Goal: Navigation & Orientation: Find specific page/section

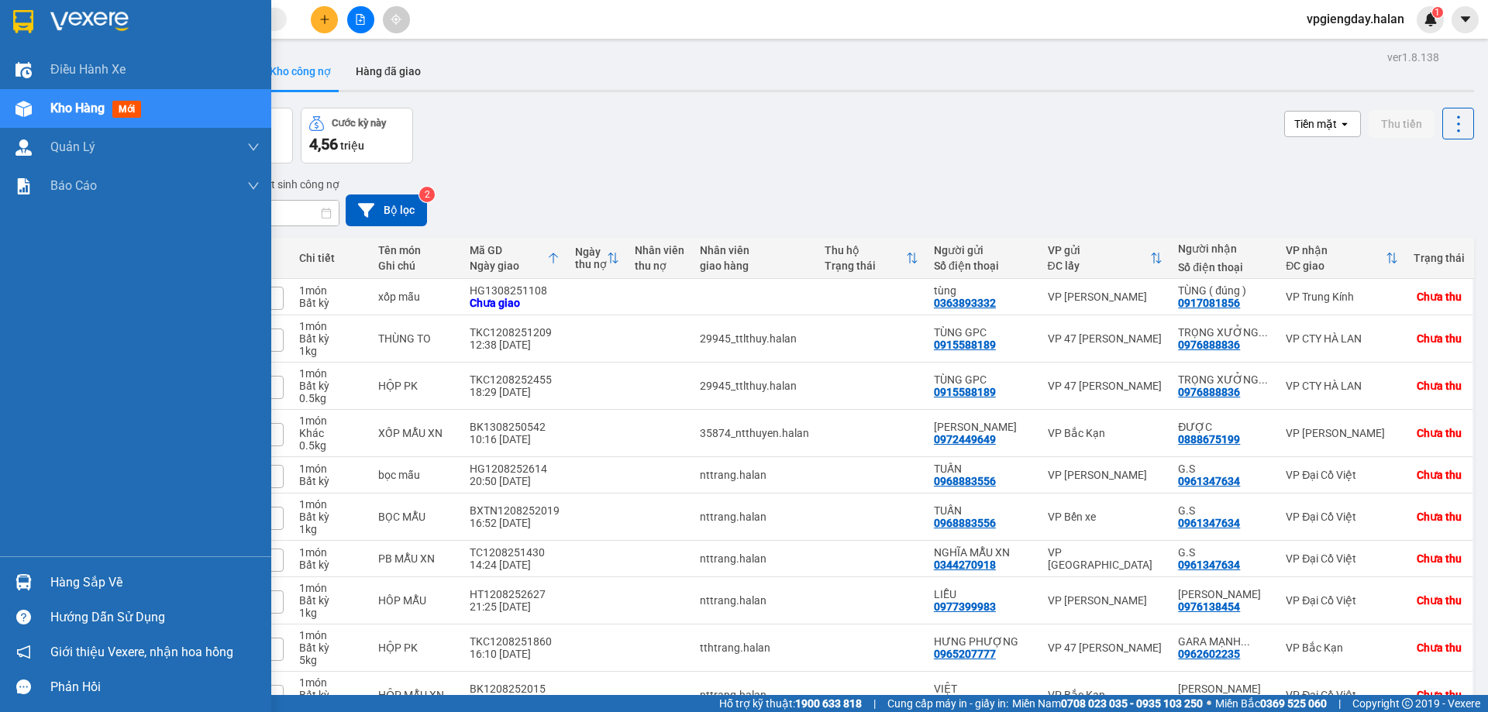
click at [105, 584] on div "Hàng sắp về" at bounding box center [154, 582] width 209 height 23
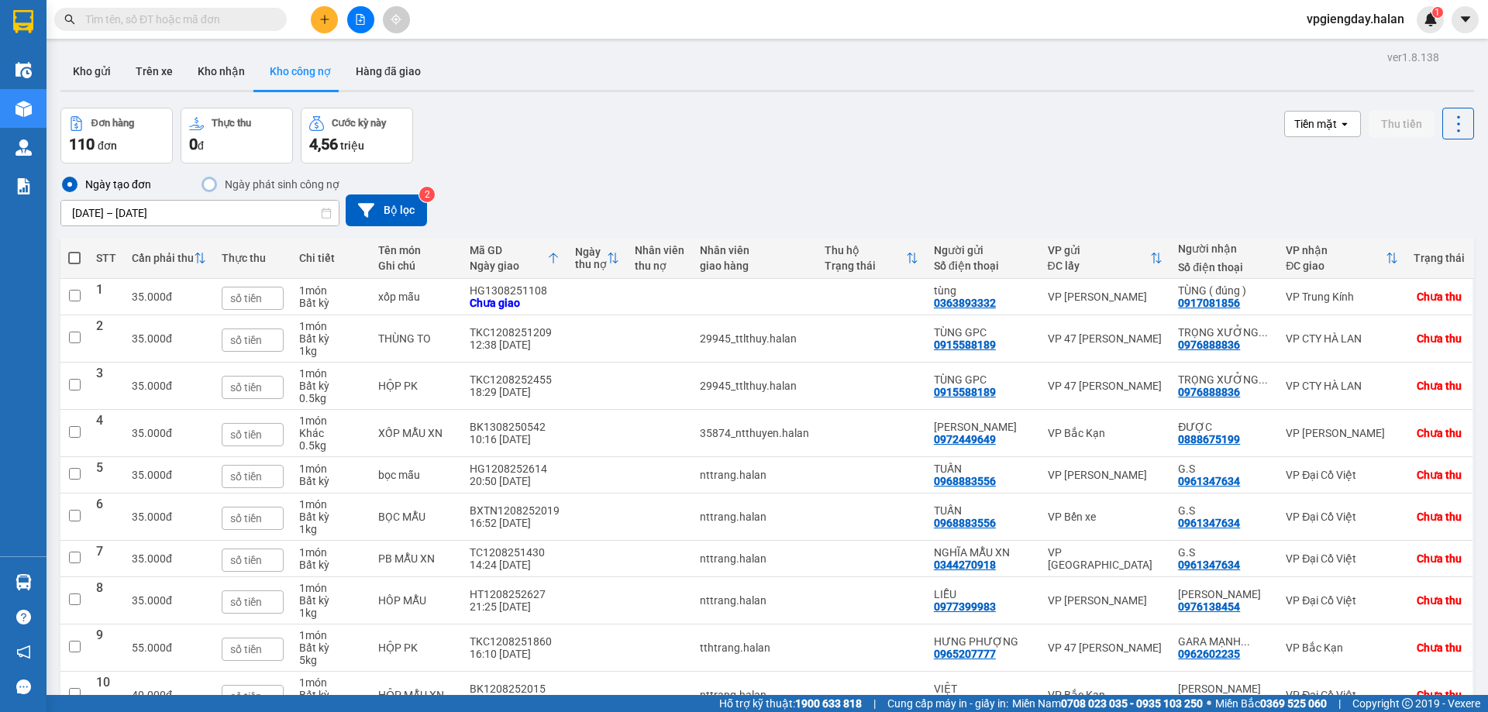
click at [516, 178] on section "Kết quả tìm kiếm ( 0 ) Bộ lọc No Data vpgiengday.halan 1 Điều hành xe Kho hàng …" at bounding box center [744, 356] width 1488 height 712
click at [124, 58] on button "Trên xe" at bounding box center [154, 71] width 62 height 37
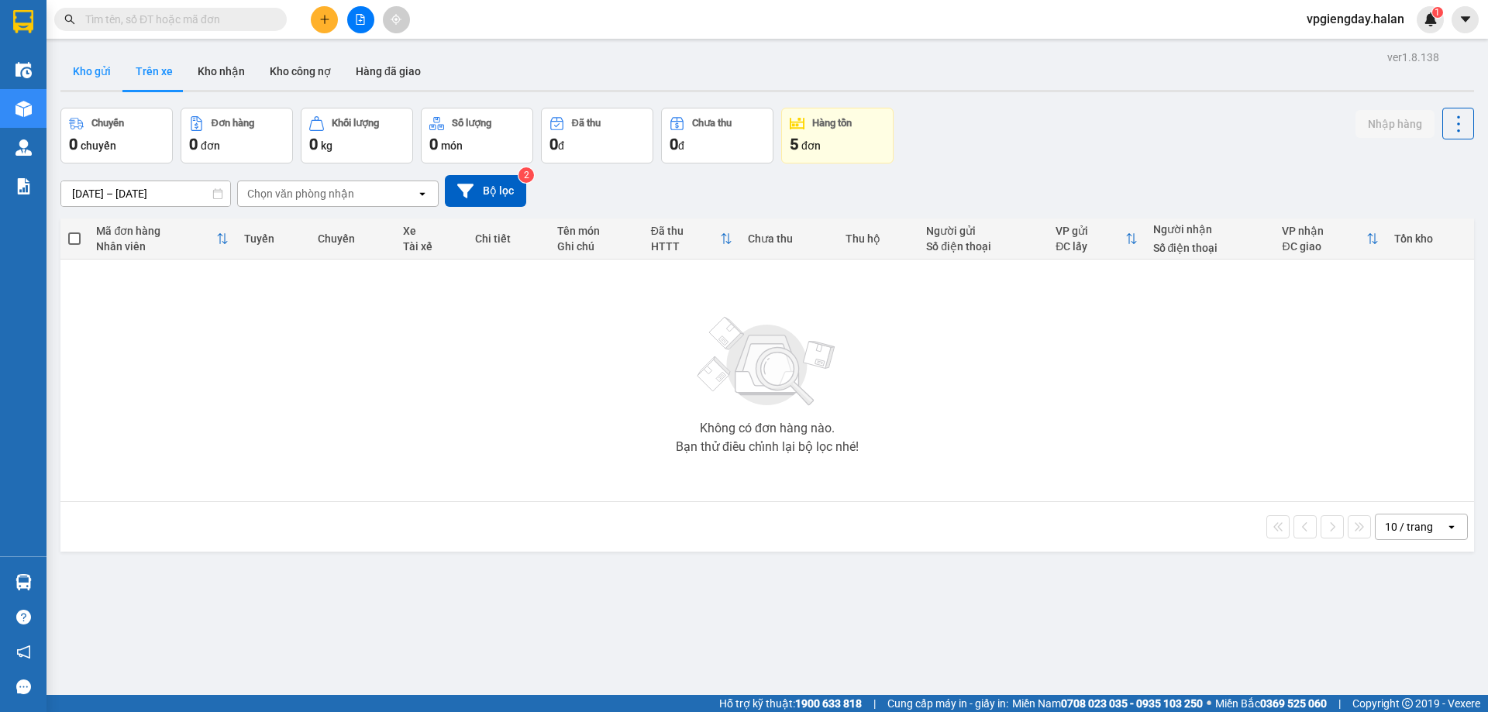
click at [88, 78] on button "Kho gửi" at bounding box center [91, 71] width 63 height 37
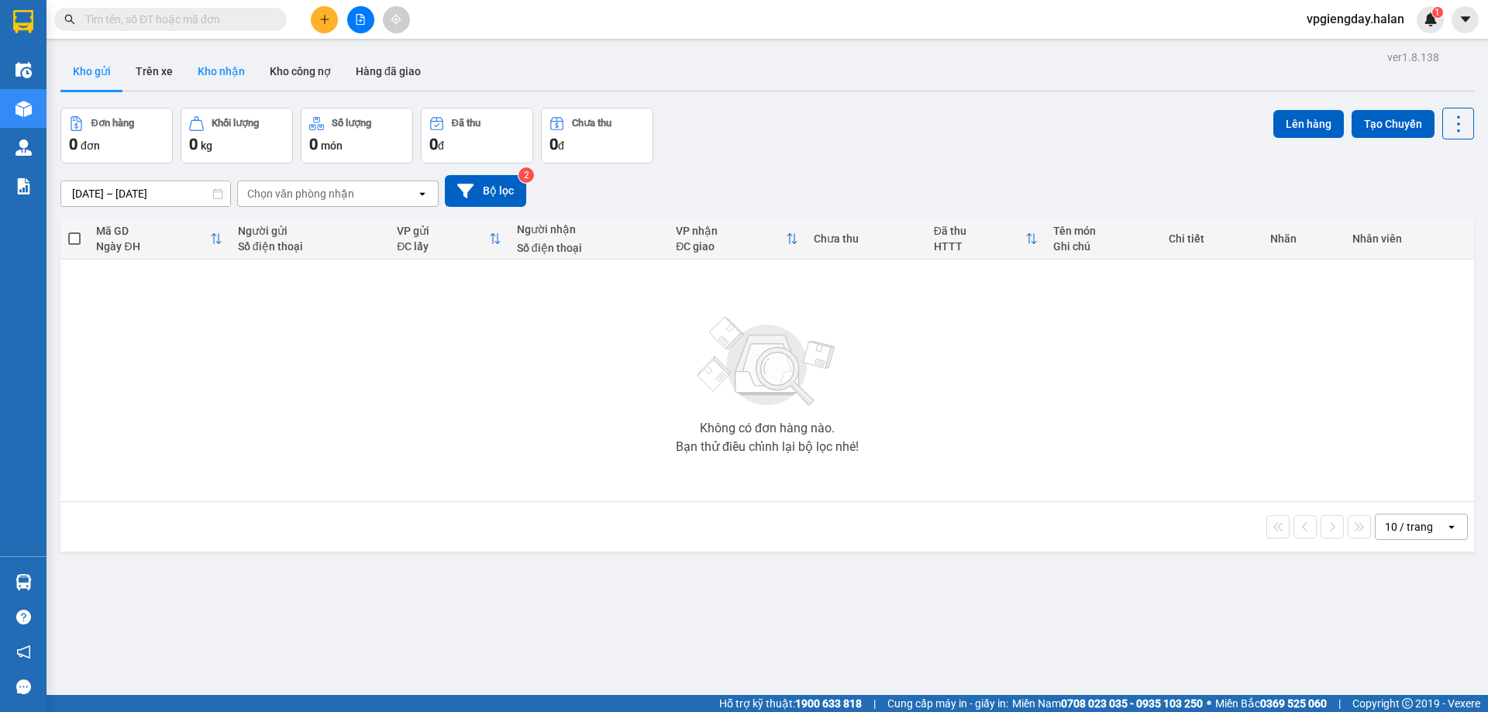
click at [226, 78] on button "Kho nhận" at bounding box center [221, 71] width 72 height 37
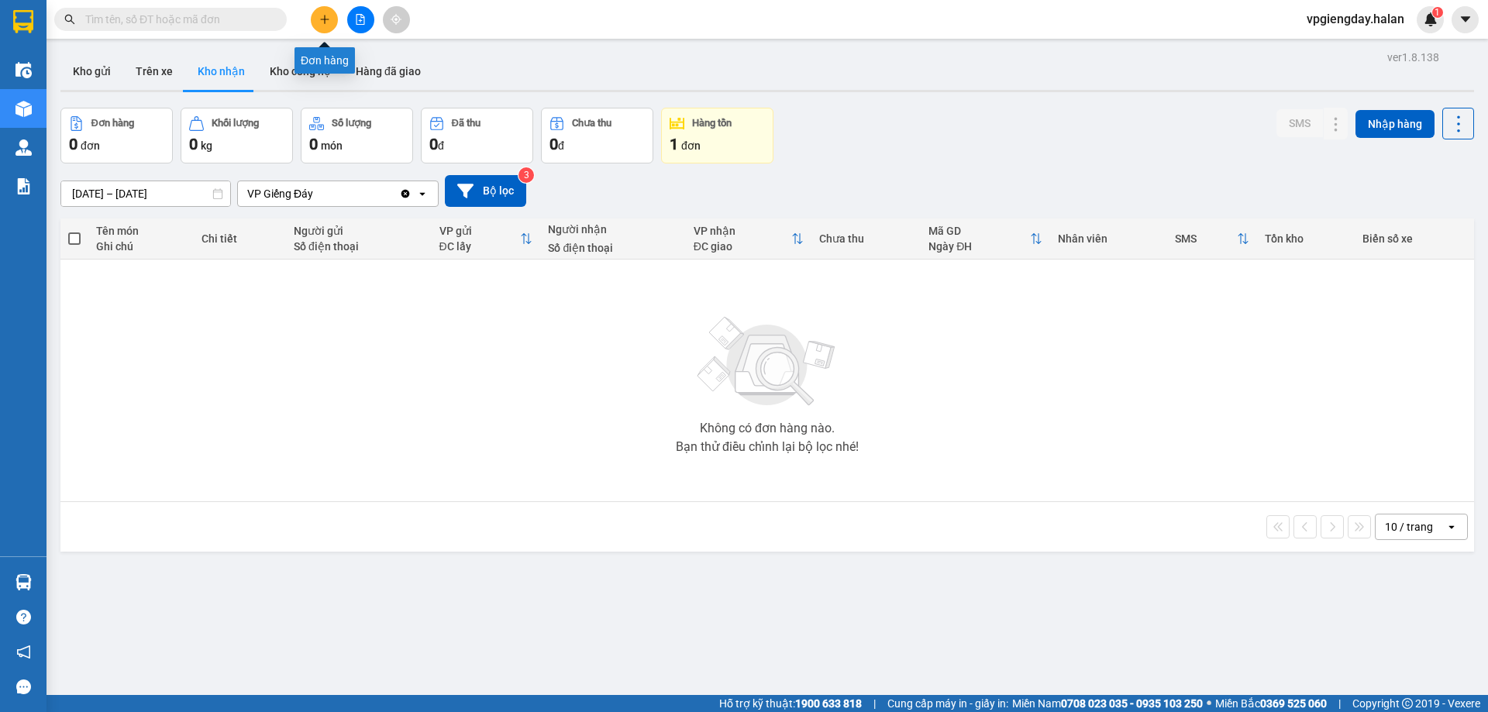
click at [323, 27] on button at bounding box center [324, 19] width 27 height 27
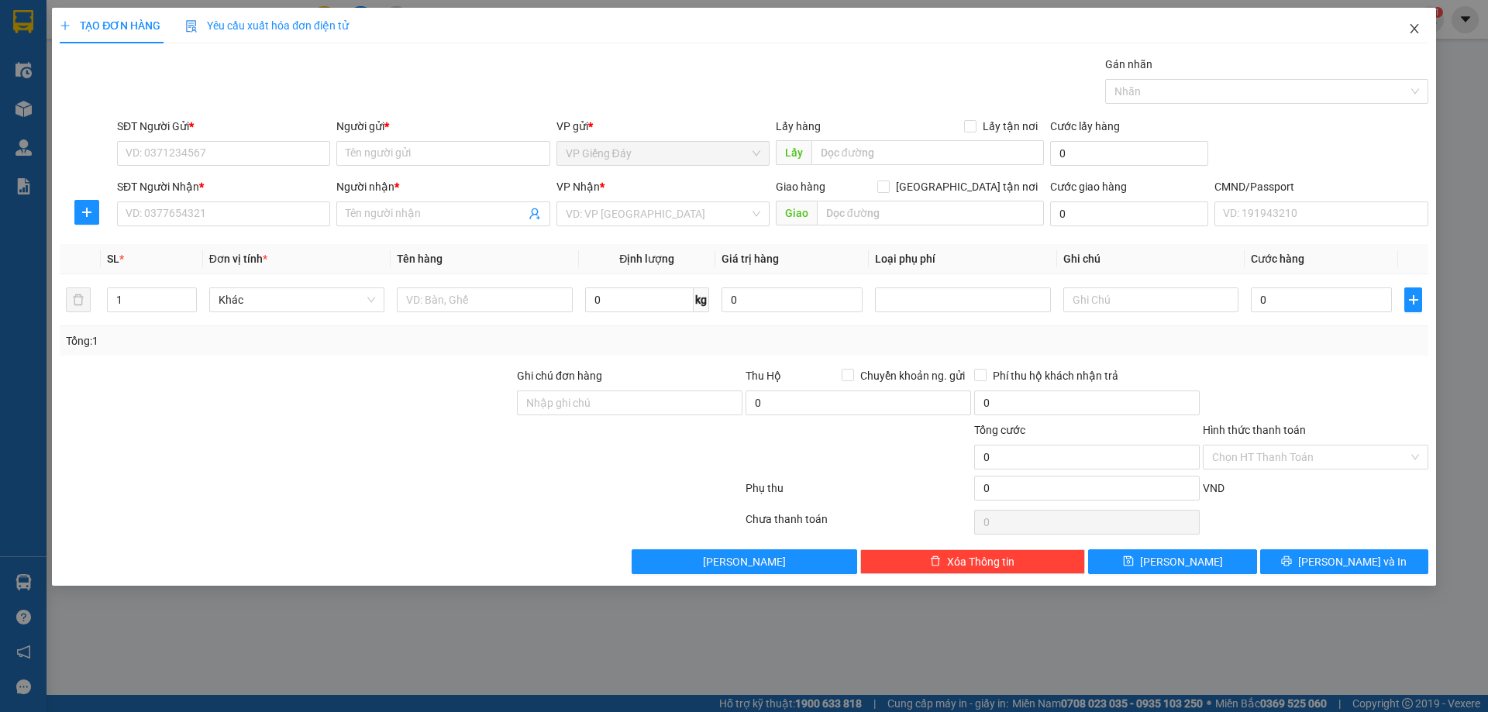
click at [1420, 25] on icon "close" at bounding box center [1414, 28] width 12 height 12
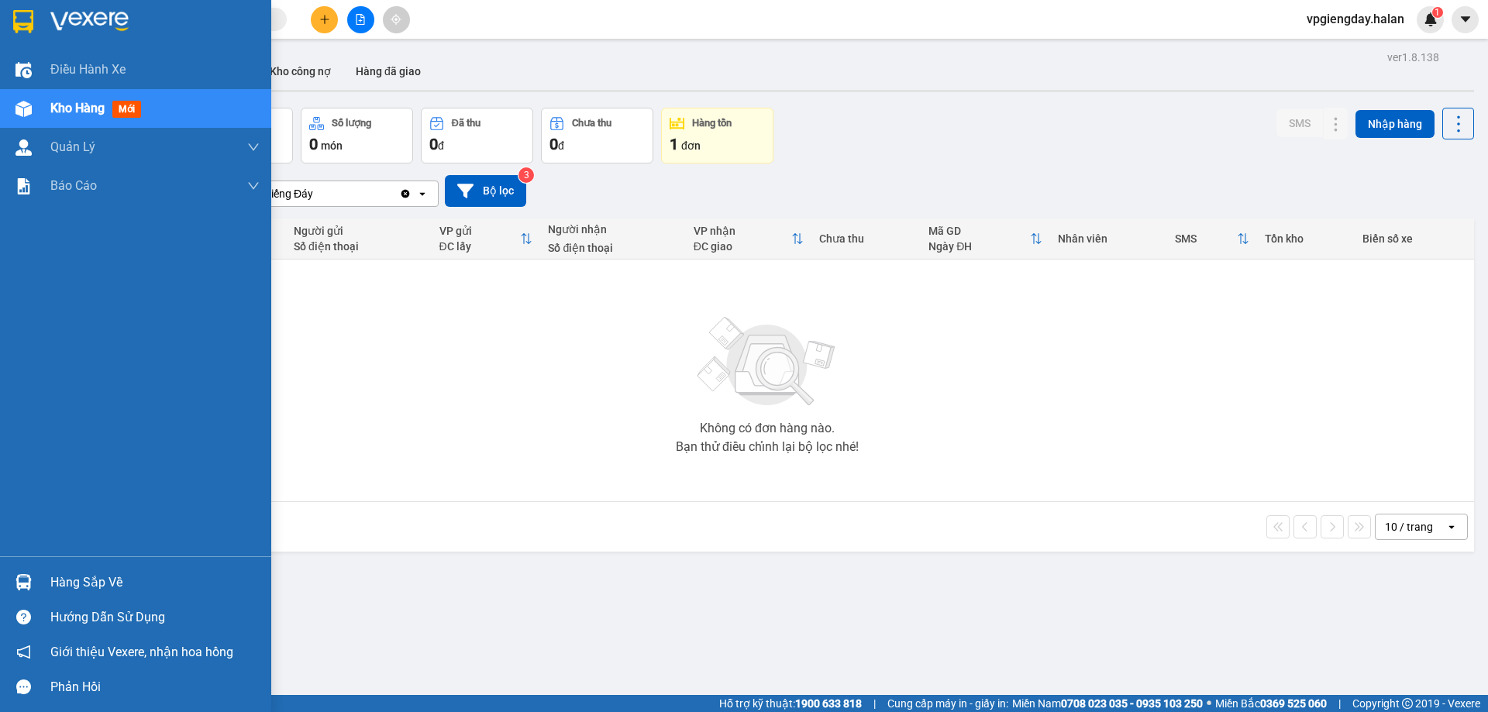
click at [44, 581] on div "Hàng sắp về" at bounding box center [135, 582] width 271 height 35
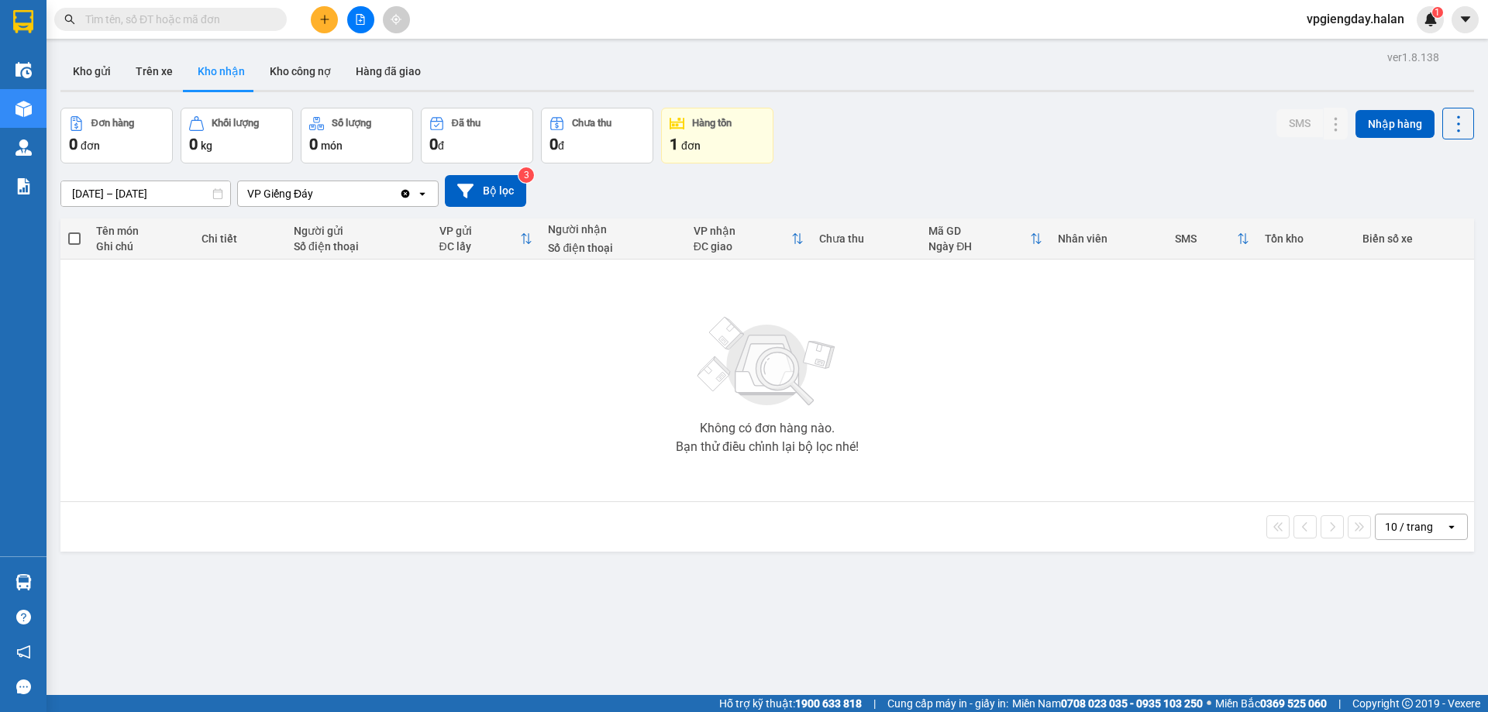
click at [509, 297] on section "Kết quả tìm kiếm ( 0 ) Bộ lọc No Data vpgiengday.halan 1 Điều hành xe Kho hàng …" at bounding box center [744, 356] width 1488 height 712
click at [282, 72] on button "Kho công nợ" at bounding box center [300, 71] width 86 height 37
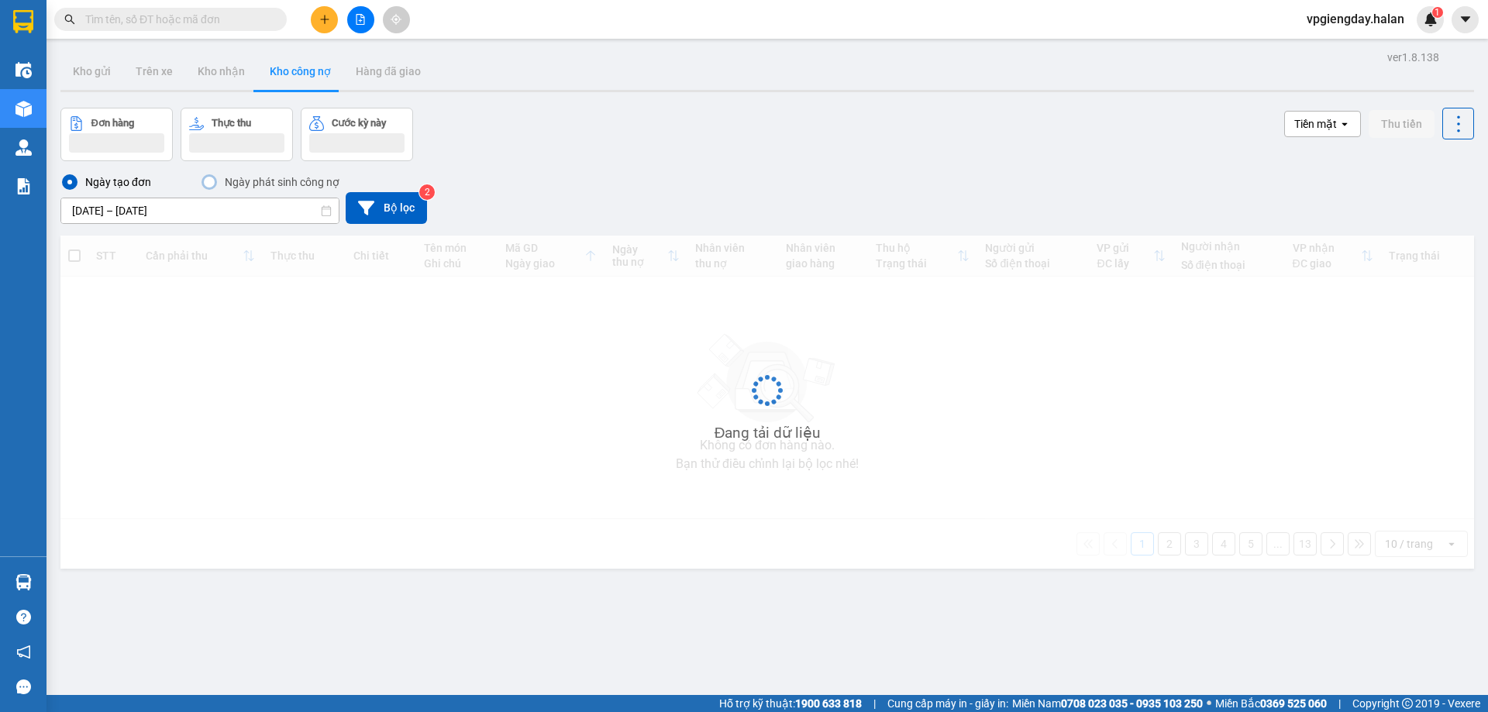
click at [433, 83] on div "Kho gửi Trên xe Kho nhận Kho công nợ Hàng đã giao" at bounding box center [767, 73] width 1414 height 41
click at [429, 81] on div "Kho gửi Trên xe Kho nhận Kho công nợ Hàng đã giao" at bounding box center [767, 73] width 1414 height 41
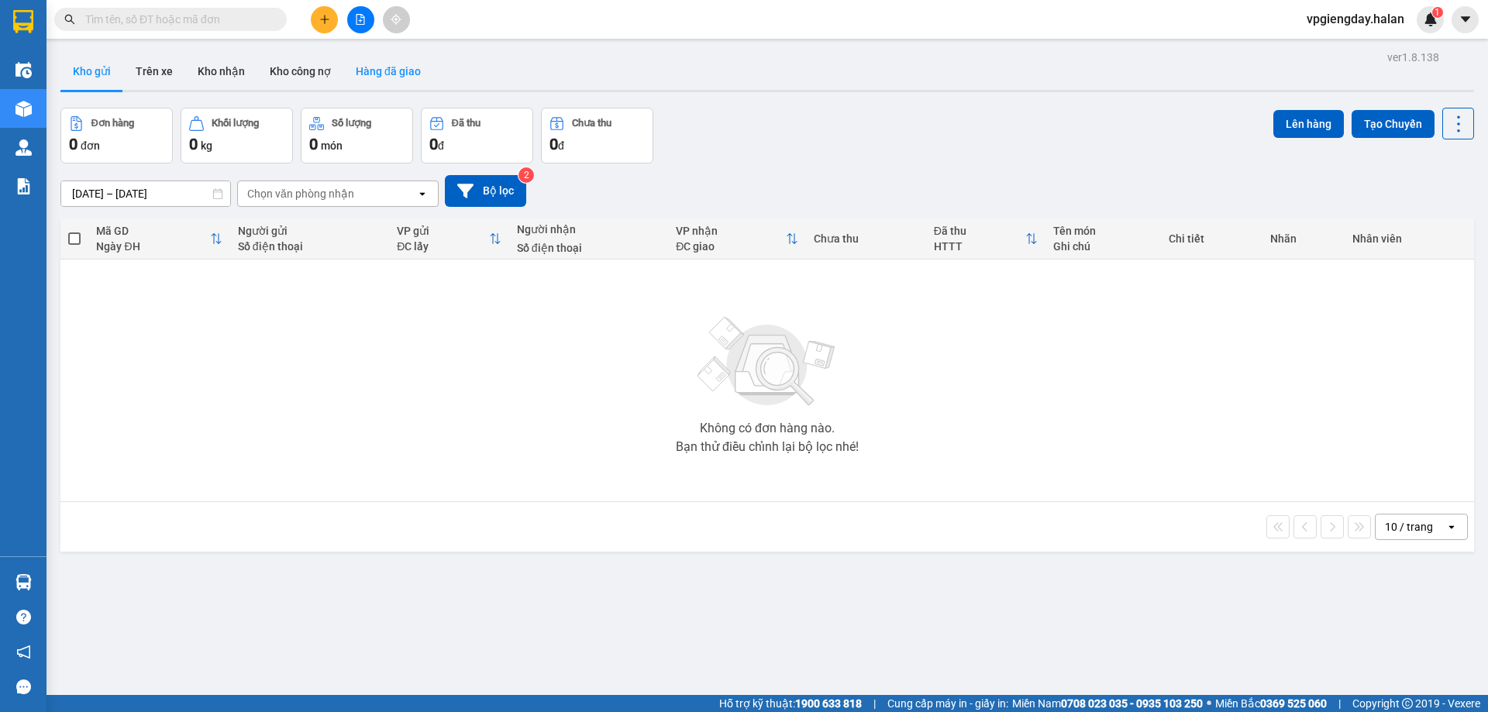
click at [377, 68] on button "Hàng đã giao" at bounding box center [388, 71] width 90 height 37
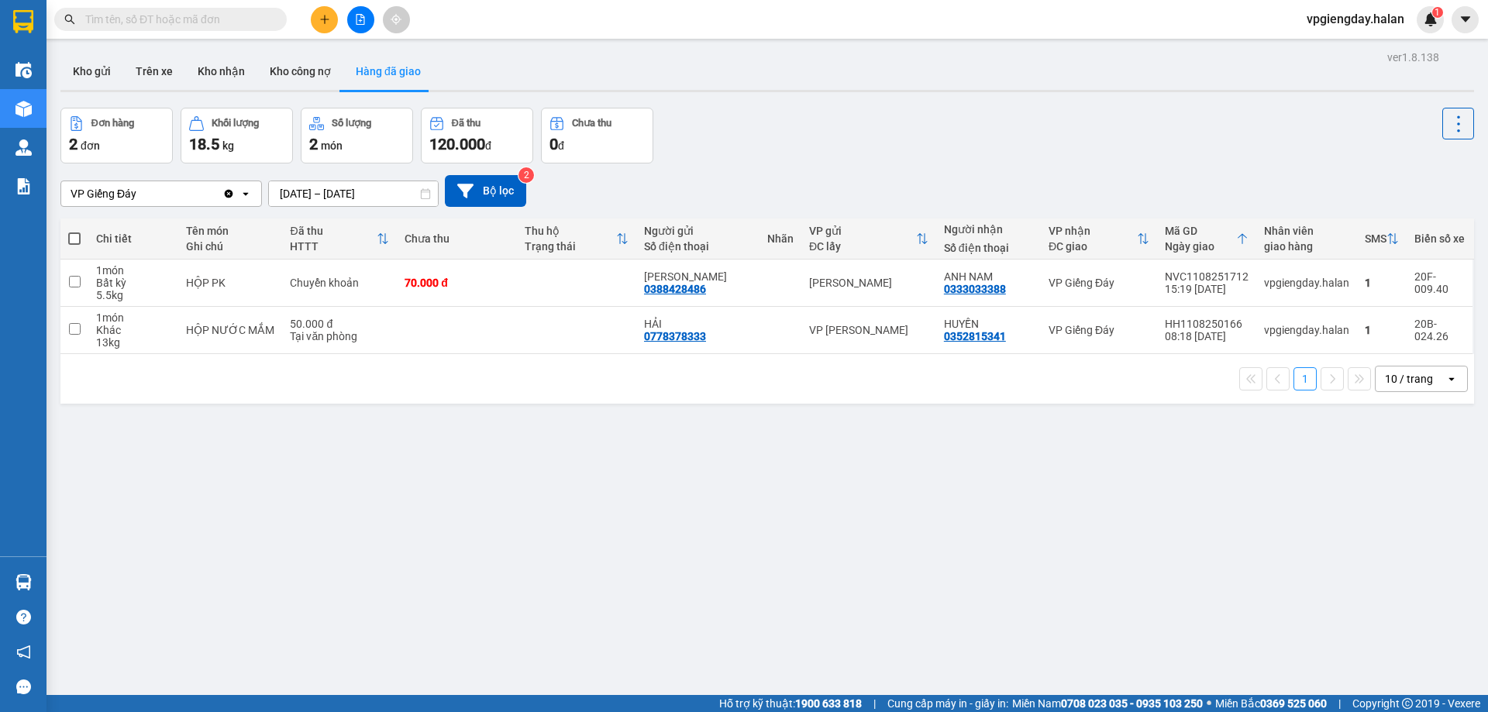
click at [295, 188] on input "[DATE] – [DATE]" at bounding box center [353, 193] width 169 height 25
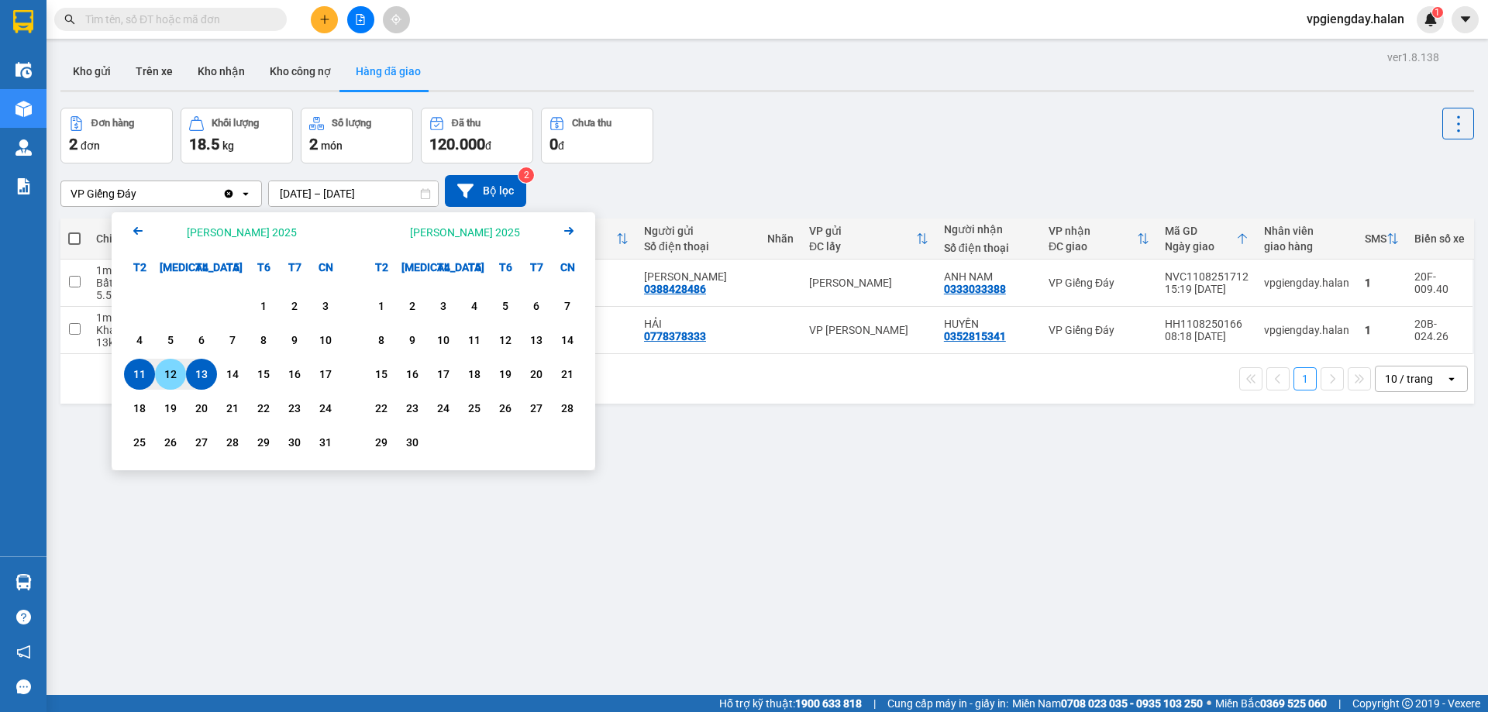
click at [179, 370] on div "12" at bounding box center [171, 374] width 22 height 19
click at [197, 381] on div "13" at bounding box center [202, 374] width 22 height 19
type input "12/08/2025 – 13/08/2025"
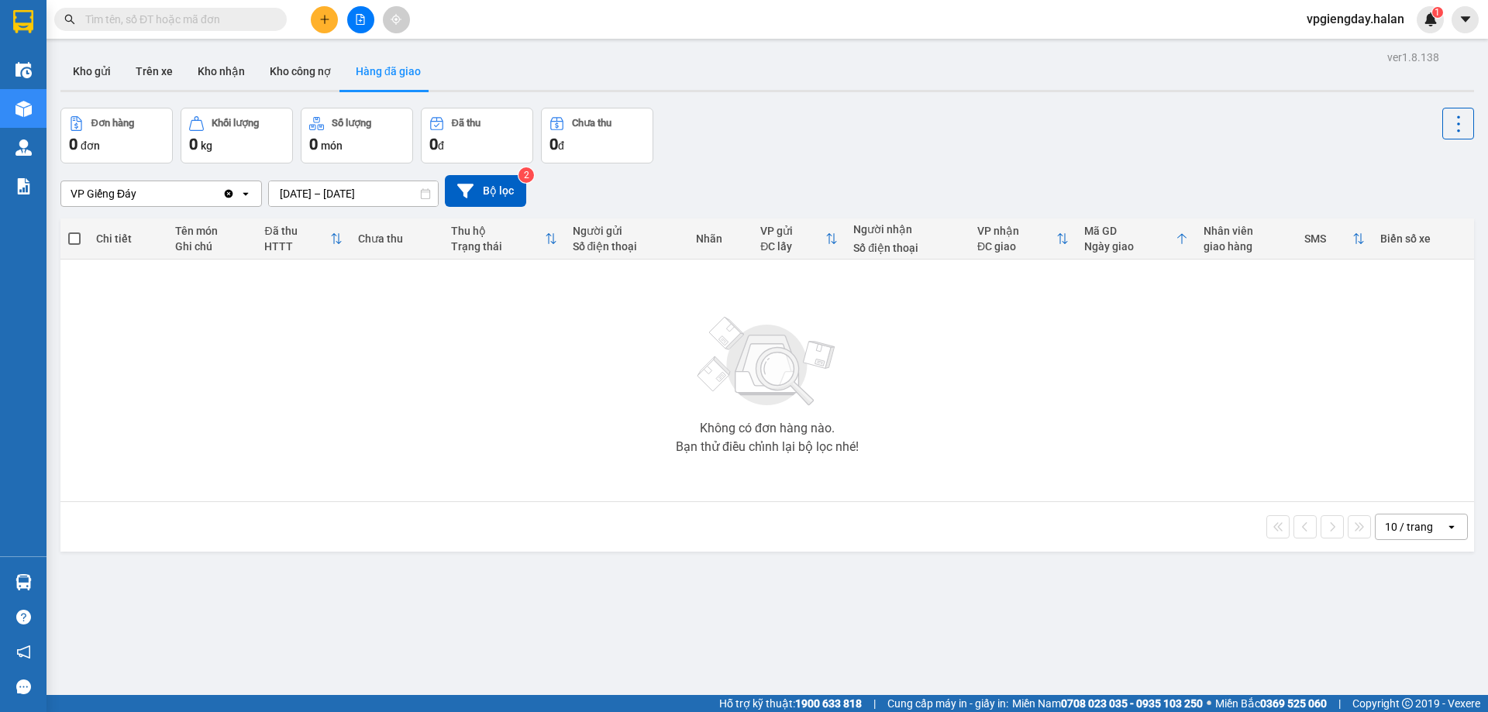
click at [224, 64] on button "Kho nhận" at bounding box center [221, 71] width 72 height 37
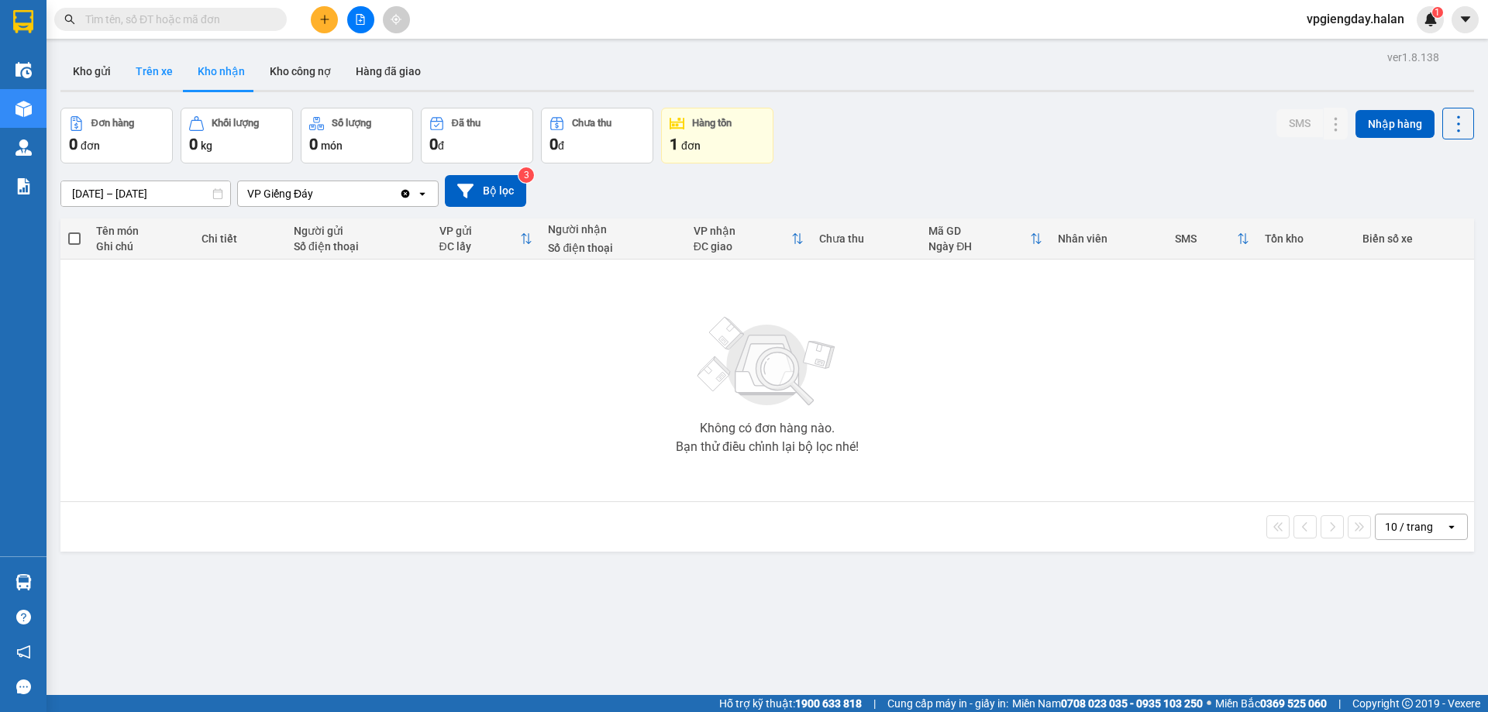
click at [155, 71] on button "Trên xe" at bounding box center [154, 71] width 62 height 37
type input "[DATE] – [DATE]"
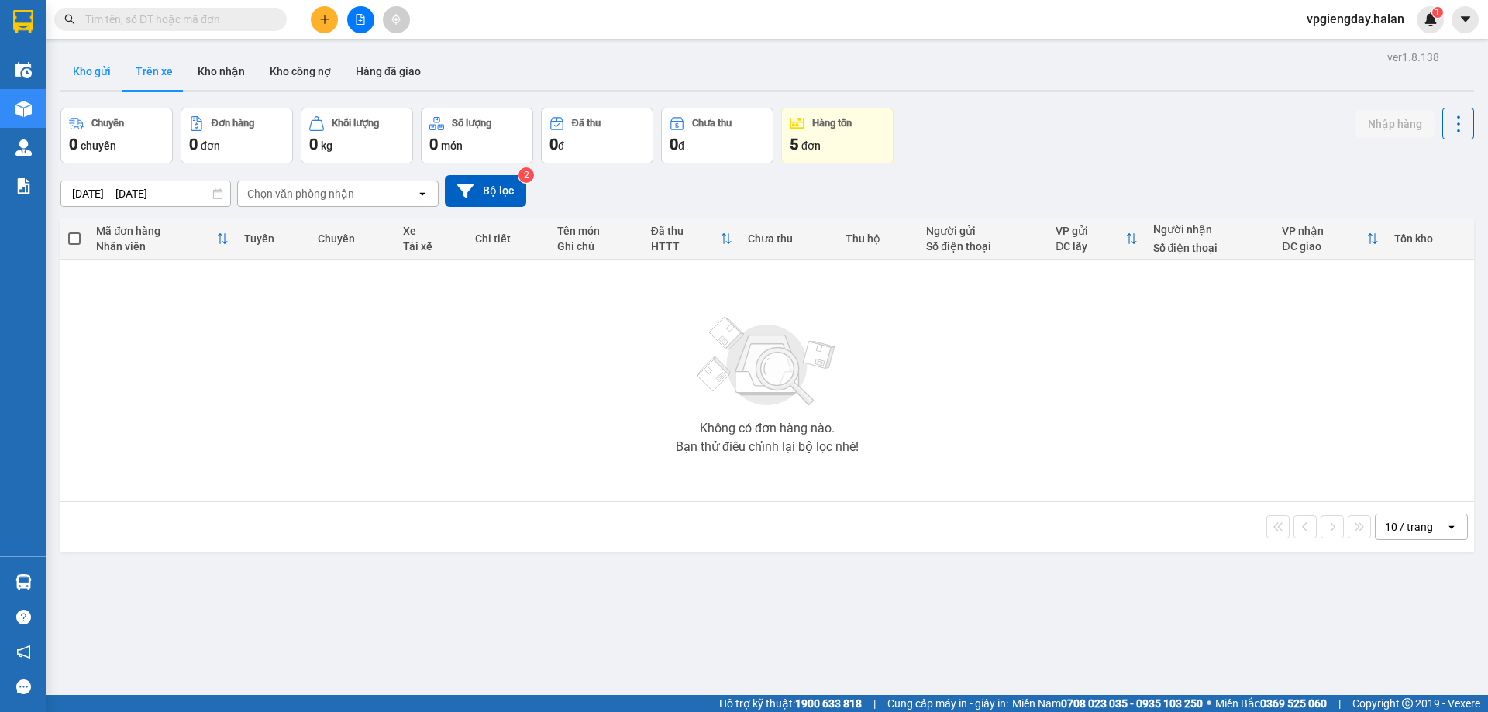
click at [99, 69] on button "Kho gửi" at bounding box center [91, 71] width 63 height 37
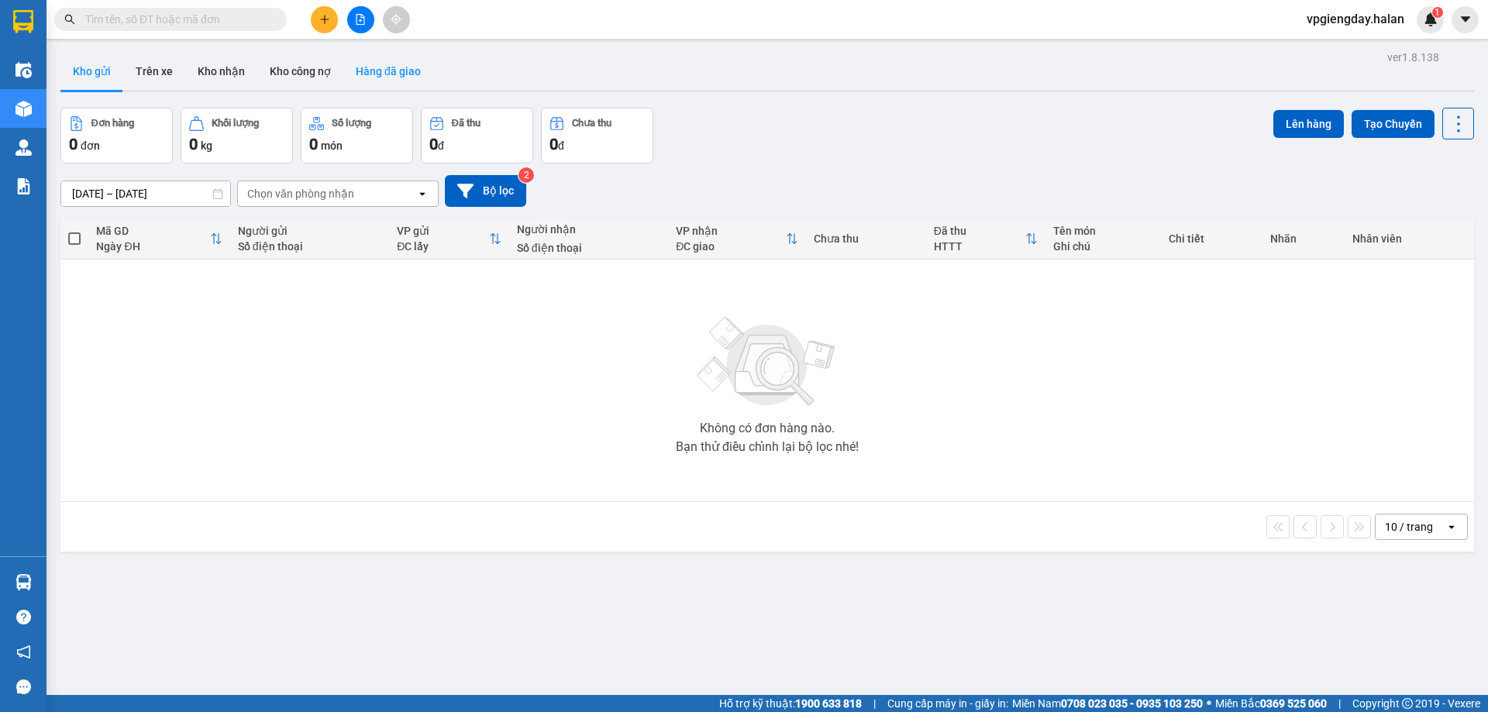
click at [384, 76] on button "Hàng đã giao" at bounding box center [388, 71] width 90 height 37
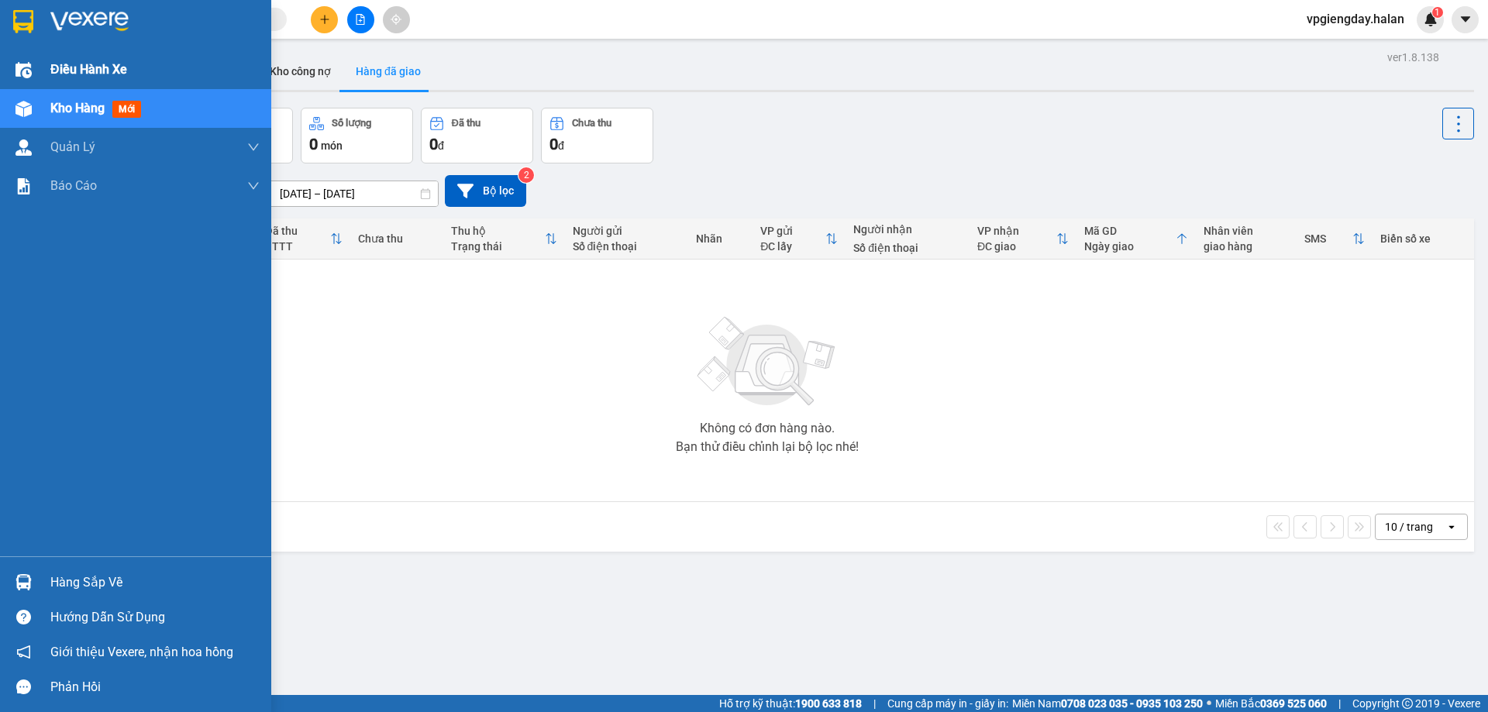
click at [22, 65] on img at bounding box center [24, 70] width 16 height 16
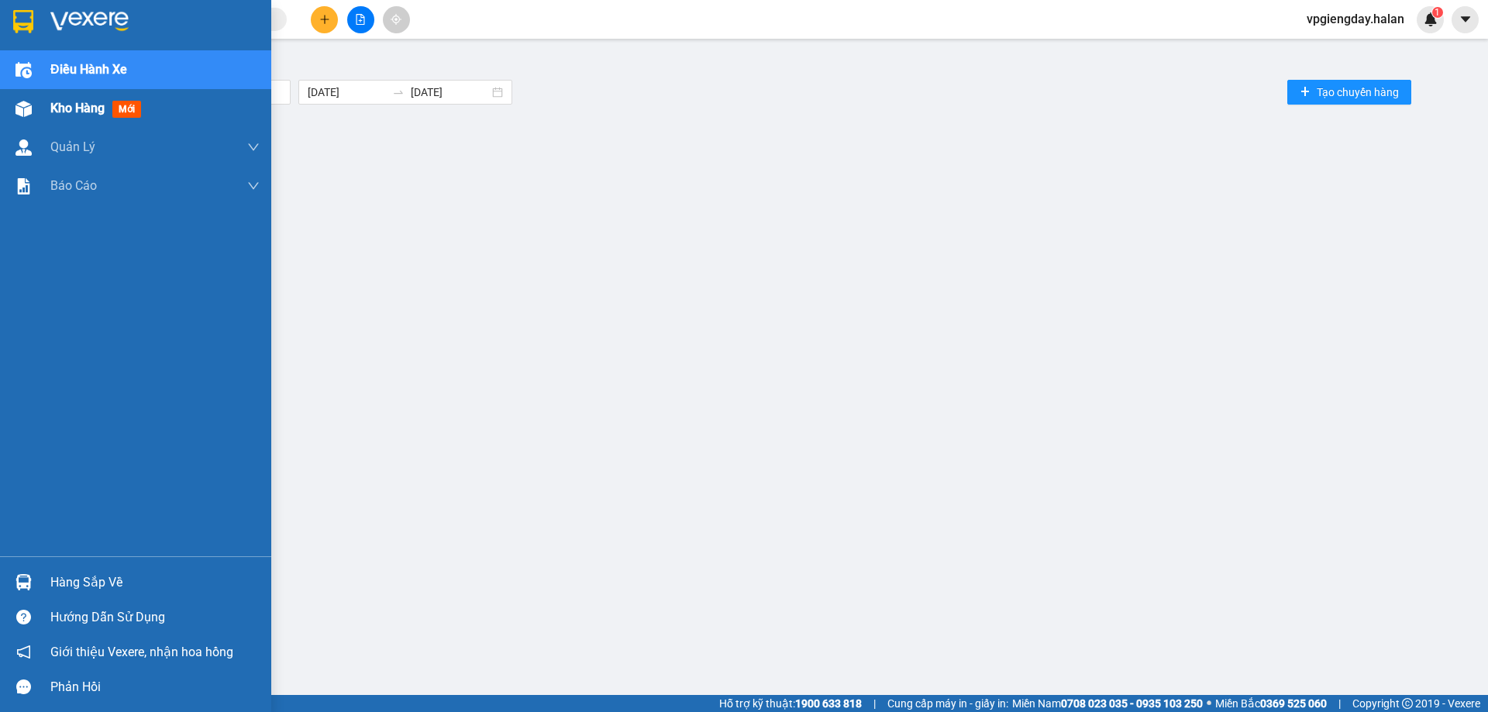
click at [106, 101] on div "Kho hàng mới" at bounding box center [154, 108] width 209 height 39
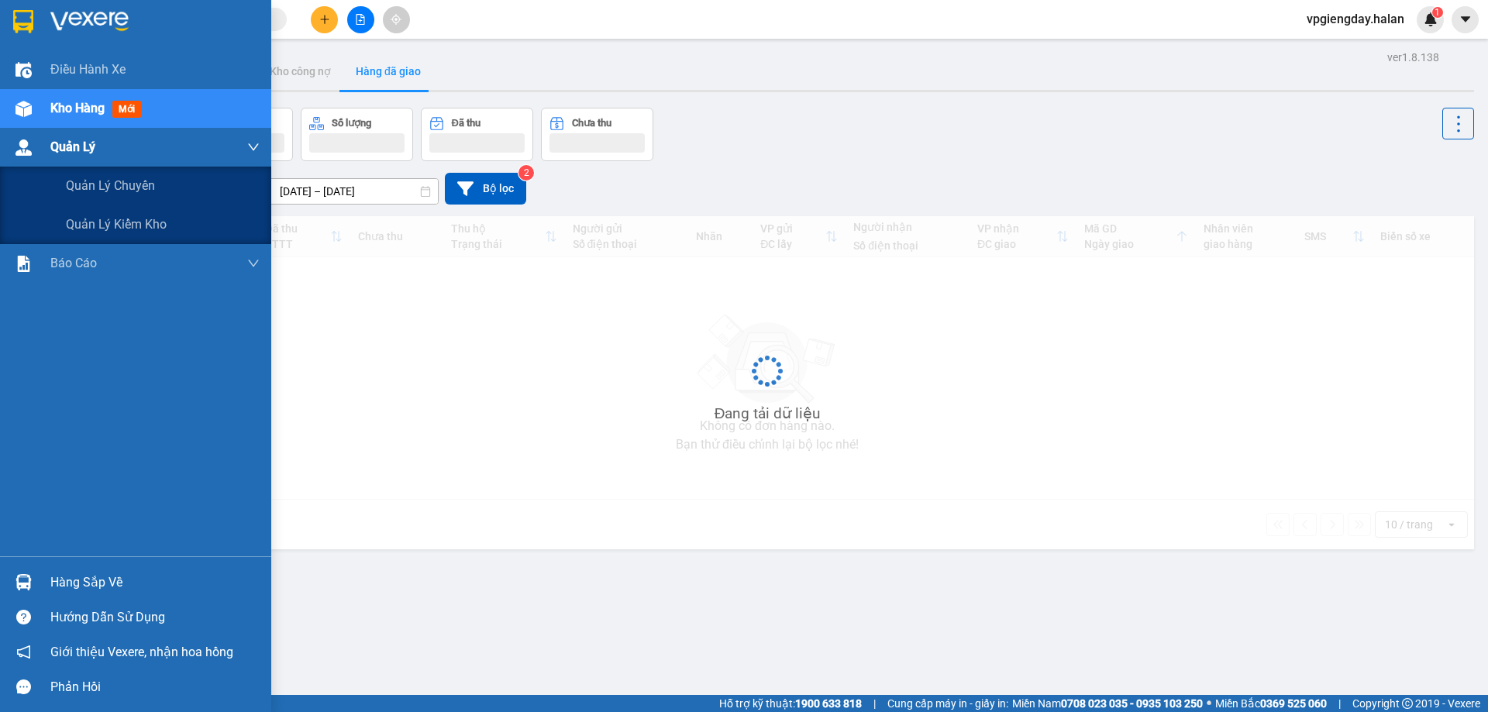
click at [102, 160] on div "Quản Lý" at bounding box center [154, 147] width 209 height 39
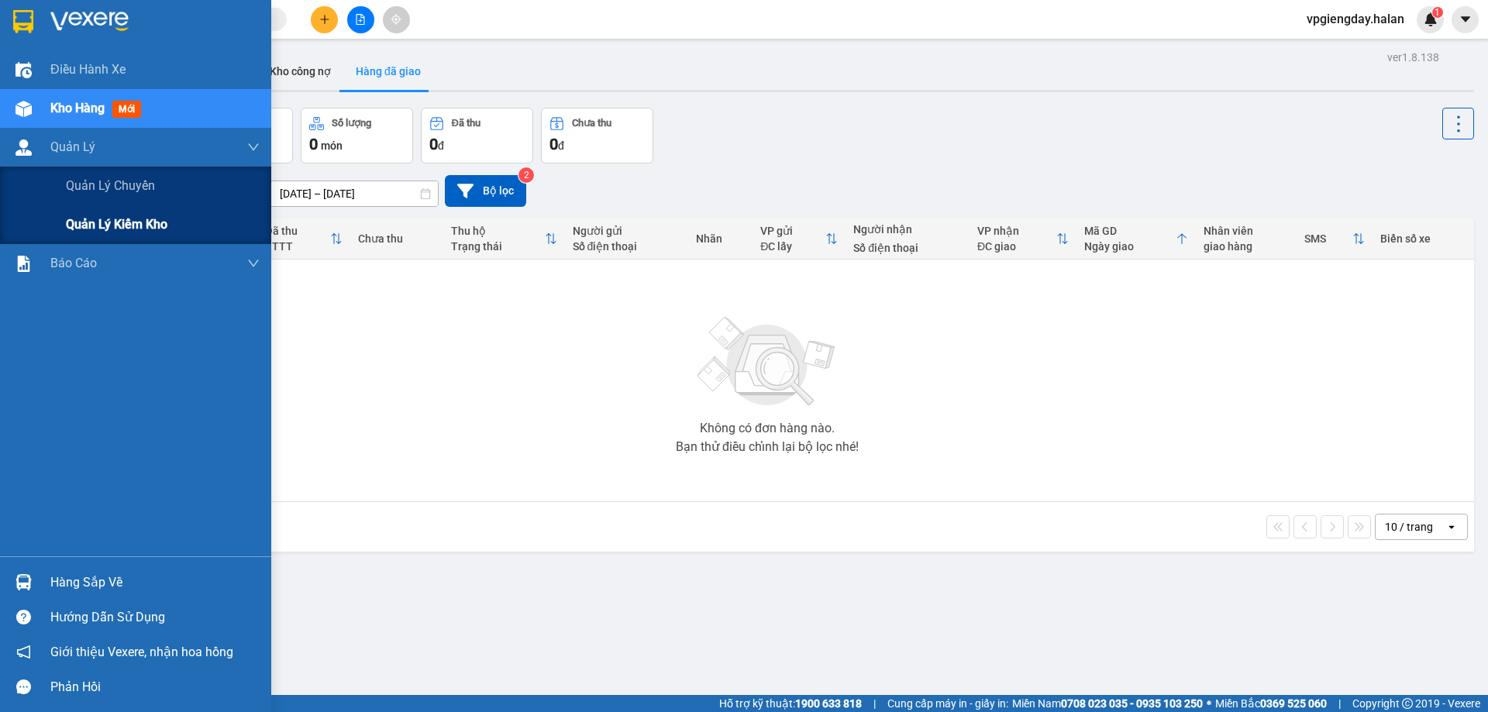
click at [121, 219] on span "Quản lý kiểm kho" at bounding box center [117, 224] width 102 height 19
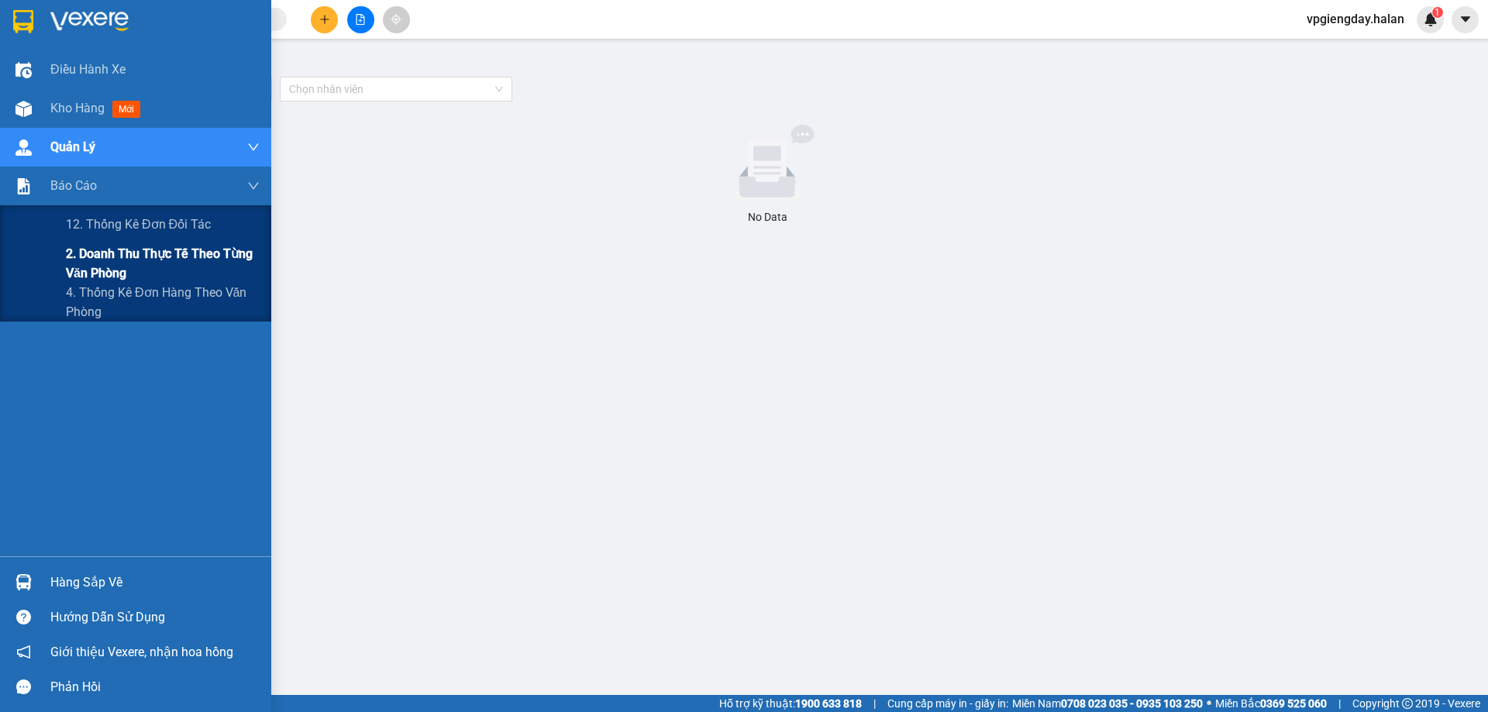
click at [80, 265] on span "2. Doanh thu thực tế theo từng văn phòng" at bounding box center [163, 263] width 194 height 39
